Goal: Transaction & Acquisition: Purchase product/service

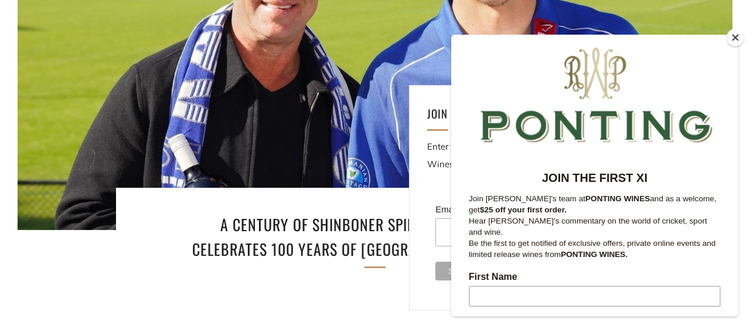
click at [733, 36] on button "Close" at bounding box center [736, 38] width 18 height 18
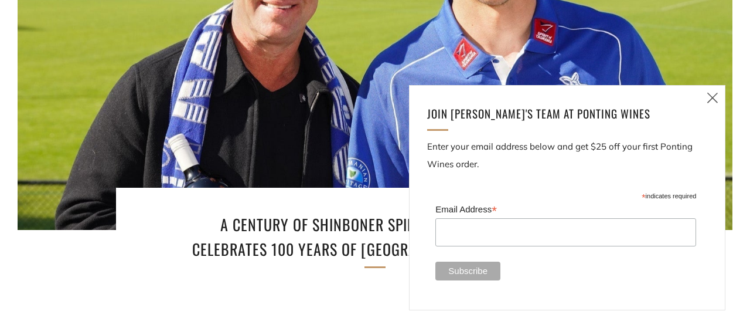
click at [712, 97] on icon at bounding box center [713, 97] width 14 height 15
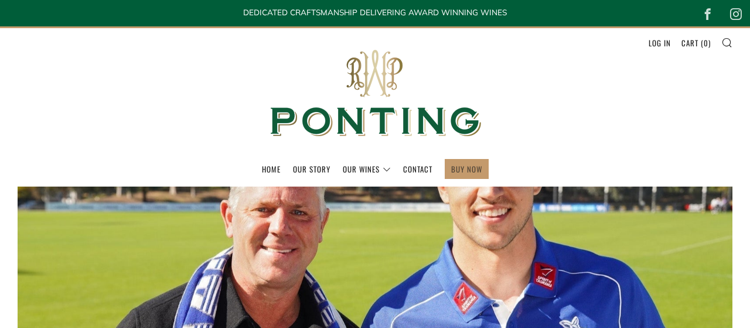
click at [474, 166] on link "BUY NOW" at bounding box center [466, 168] width 31 height 19
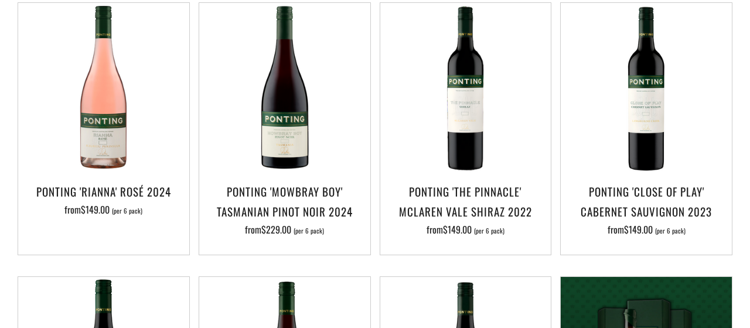
scroll to position [549, 0]
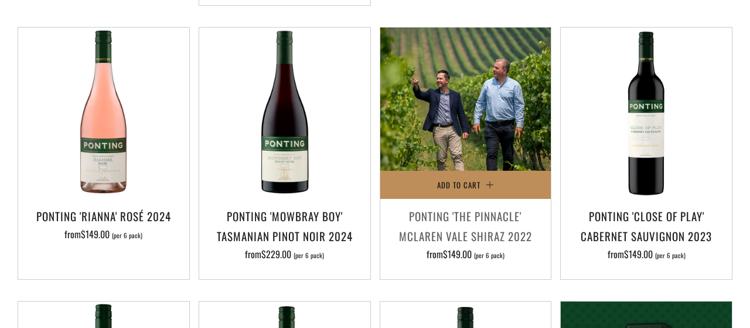
click at [477, 181] on span "Add to Cart" at bounding box center [458, 185] width 43 height 12
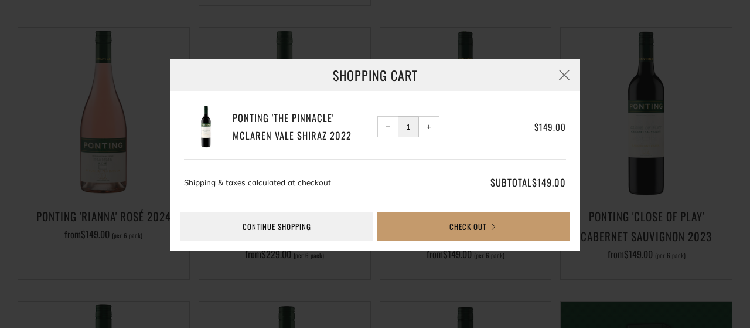
click at [430, 128] on span "+" at bounding box center [429, 126] width 5 height 5
